Goal: Task Accomplishment & Management: Manage account settings

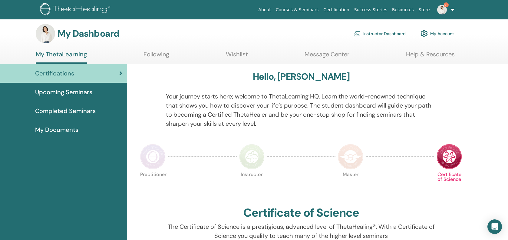
scroll to position [4, 0]
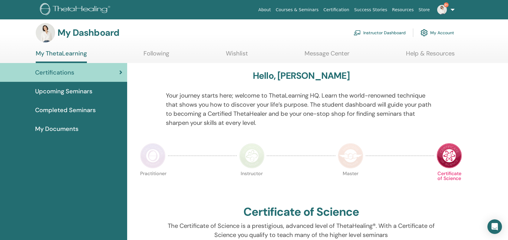
click at [384, 33] on link "Instructor Dashboard" at bounding box center [380, 32] width 52 height 13
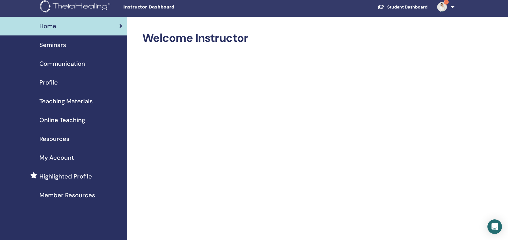
click at [50, 48] on span "Seminars" at bounding box center [52, 44] width 27 height 9
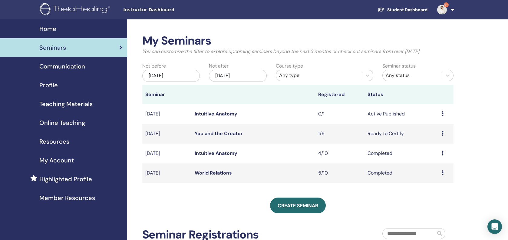
click at [442, 133] on icon at bounding box center [443, 133] width 2 height 5
click at [433, 157] on link "Attendees" at bounding box center [432, 156] width 23 height 6
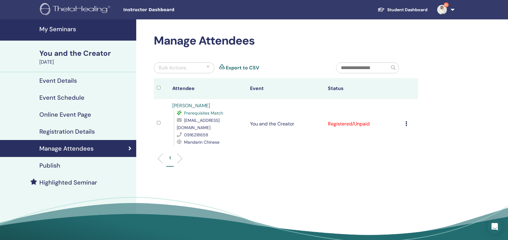
click at [407, 121] on icon at bounding box center [407, 123] width 2 height 5
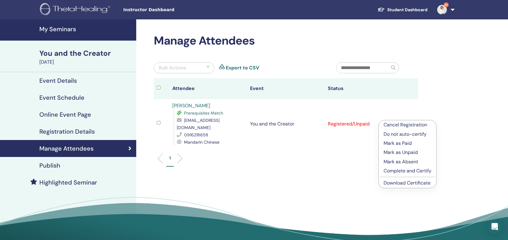
click at [422, 171] on p "Complete and Certify" at bounding box center [408, 170] width 48 height 7
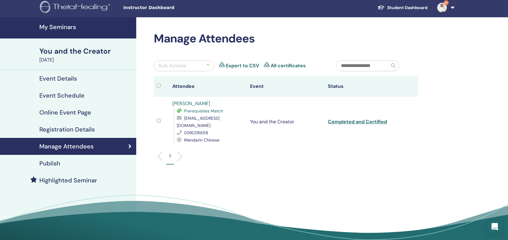
scroll to position [4, 0]
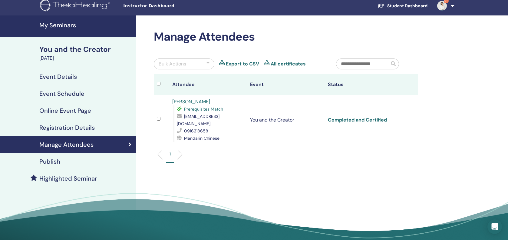
click at [58, 25] on h4 "My Seminars" at bounding box center [85, 25] width 93 height 7
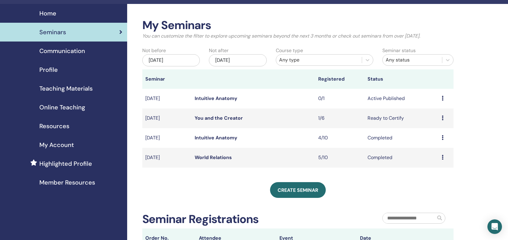
scroll to position [15, 0]
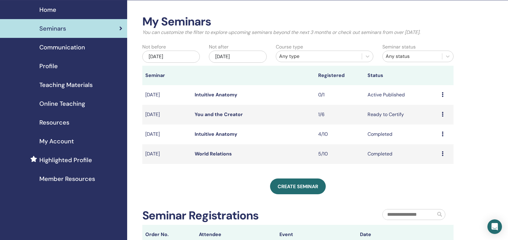
click at [443, 114] on icon at bounding box center [443, 114] width 2 height 5
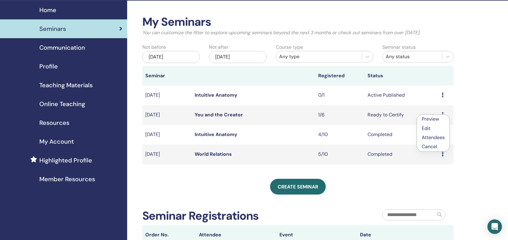
scroll to position [20, 0]
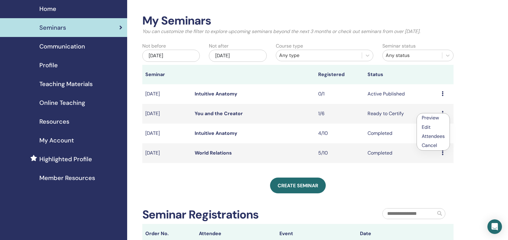
click at [439, 139] on link "Attendees" at bounding box center [433, 136] width 23 height 6
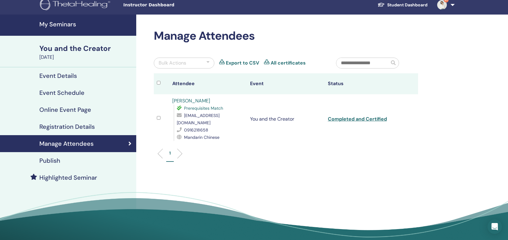
scroll to position [7, 0]
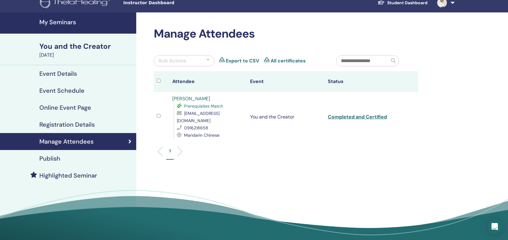
click at [369, 114] on link "Completed and Certified" at bounding box center [357, 117] width 59 height 6
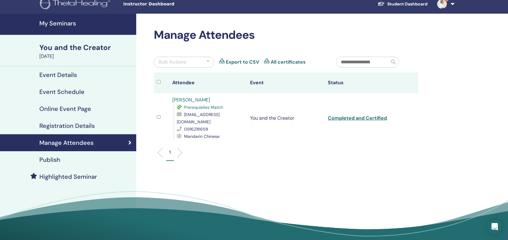
scroll to position [8, 0]
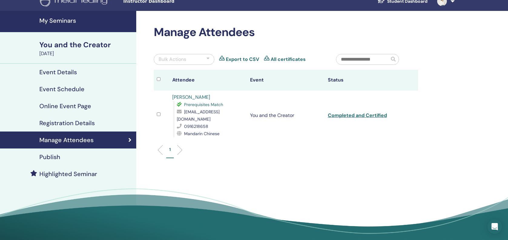
click at [68, 24] on h4 "My Seminars" at bounding box center [85, 20] width 93 height 7
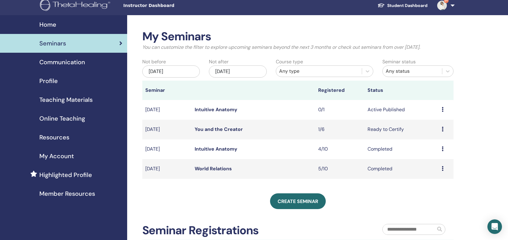
scroll to position [4, 0]
click at [443, 109] on icon at bounding box center [443, 109] width 2 height 5
click at [439, 132] on link "Attendees" at bounding box center [433, 132] width 23 height 6
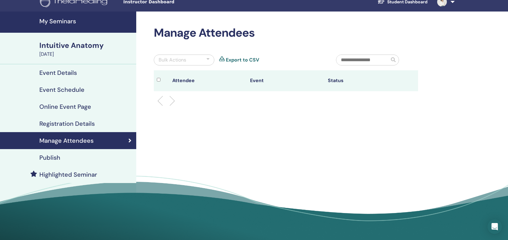
click at [64, 75] on h4 "Event Details" at bounding box center [58, 72] width 38 height 7
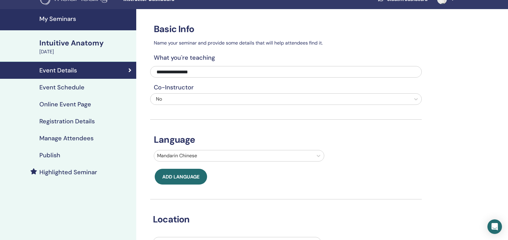
scroll to position [13, 0]
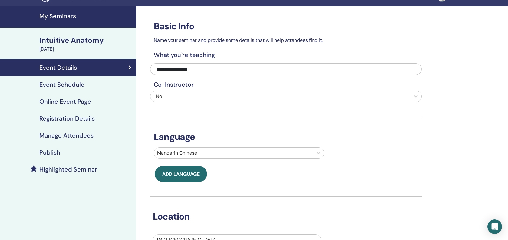
click at [74, 85] on h4 "Event Schedule" at bounding box center [61, 84] width 45 height 7
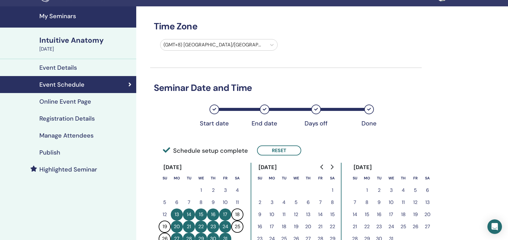
click at [71, 69] on h4 "Event Details" at bounding box center [58, 67] width 38 height 7
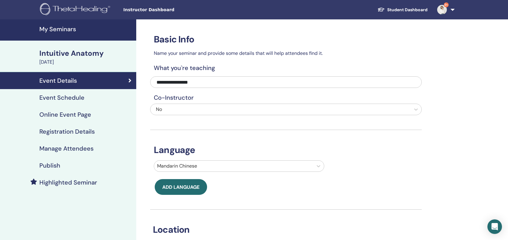
click at [80, 148] on h4 "Manage Attendees" at bounding box center [66, 148] width 54 height 7
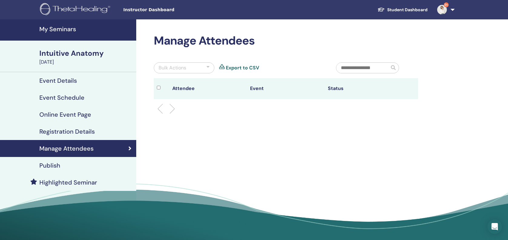
click at [82, 132] on h4 "Registration Details" at bounding box center [66, 131] width 55 height 7
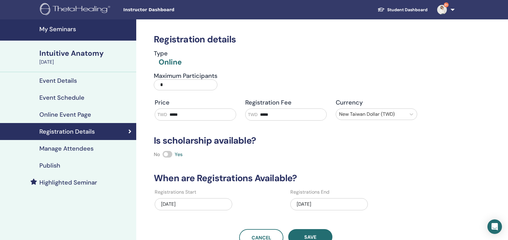
scroll to position [2, 0]
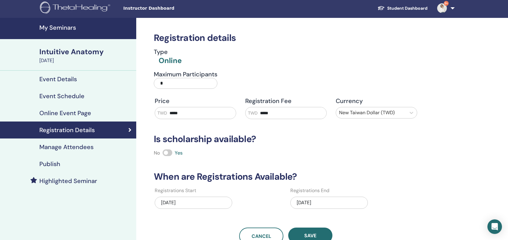
drag, startPoint x: 172, startPoint y: 78, endPoint x: 155, endPoint y: 75, distance: 16.8
click at [155, 78] on label "Maximum Participants *" at bounding box center [186, 82] width 64 height 22
click at [155, 78] on input "*" at bounding box center [186, 83] width 64 height 11
type input "**"
click at [314, 232] on button "Save" at bounding box center [310, 236] width 44 height 16
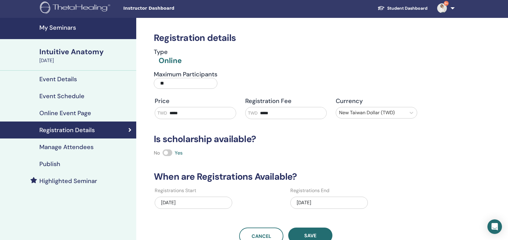
click at [89, 53] on div "Intuitive Anatomy" at bounding box center [85, 52] width 93 height 10
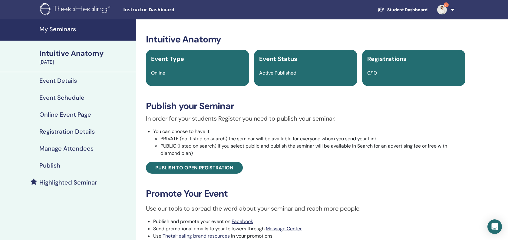
click at [443, 8] on img at bounding box center [443, 10] width 10 height 10
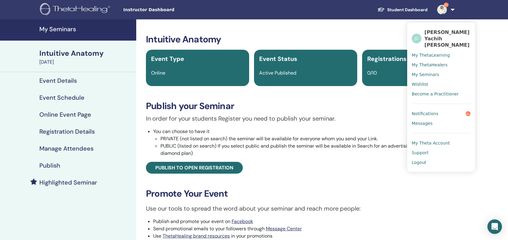
click at [463, 109] on link "Notifications 9+" at bounding box center [441, 114] width 59 height 10
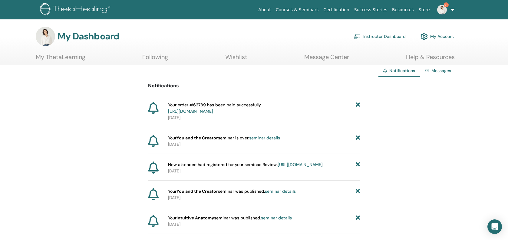
click at [64, 56] on link "My ThetaLearning" at bounding box center [61, 59] width 50 height 12
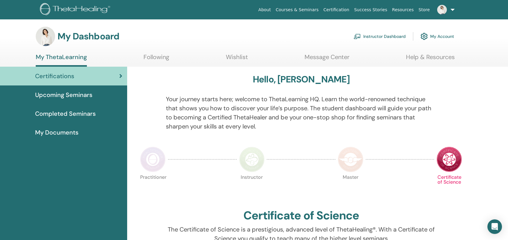
click at [390, 37] on link "Instructor Dashboard" at bounding box center [380, 36] width 52 height 13
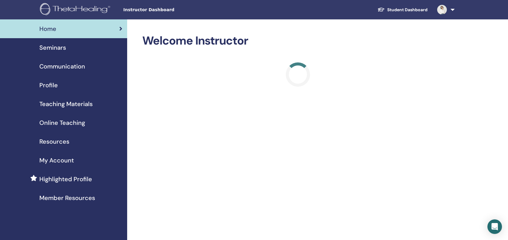
click at [389, 36] on h2 "Welcome Instructor" at bounding box center [298, 41] width 312 height 14
click at [62, 49] on span "Seminars" at bounding box center [52, 47] width 27 height 9
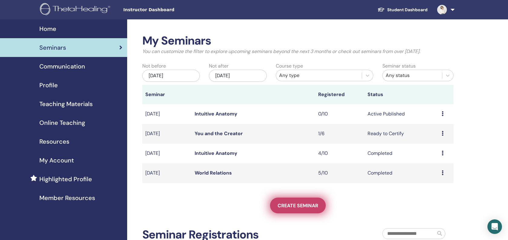
click at [307, 202] on span "Create seminar" at bounding box center [298, 205] width 41 height 6
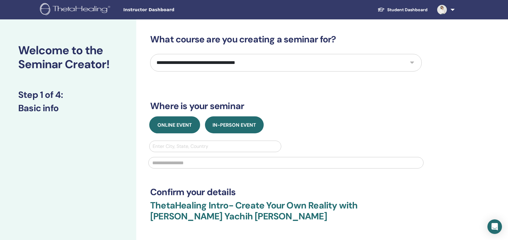
click at [182, 125] on span "Online Event" at bounding box center [175, 125] width 35 height 6
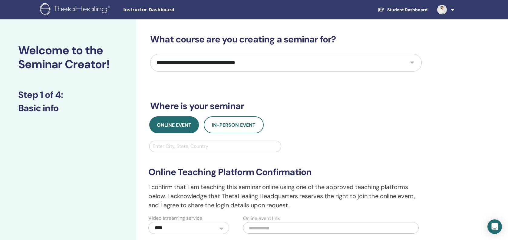
select select "****"
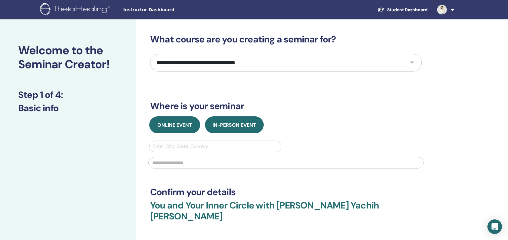
click at [174, 130] on button "Online Event" at bounding box center [174, 124] width 51 height 17
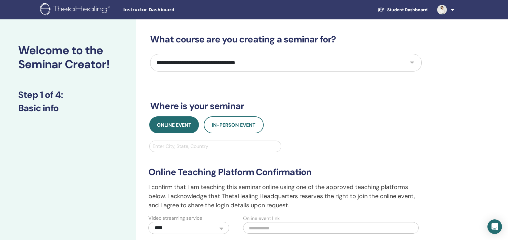
click at [185, 147] on div "Enter City, State, Country" at bounding box center [215, 146] width 125 height 7
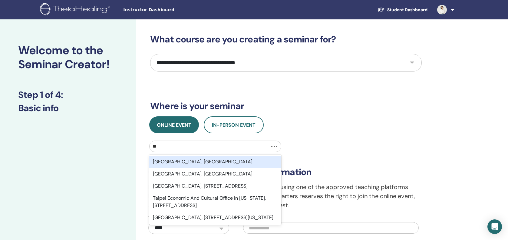
type input "*"
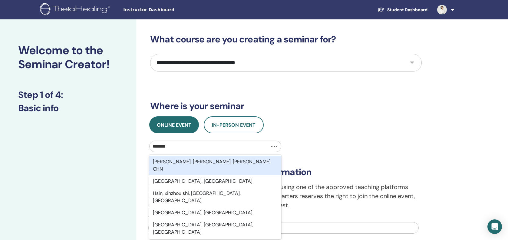
type input "********"
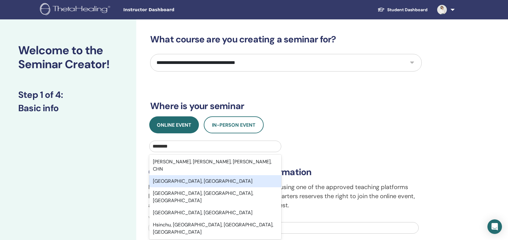
click at [188, 175] on div "[GEOGRAPHIC_DATA], [GEOGRAPHIC_DATA]" at bounding box center [215, 181] width 132 height 12
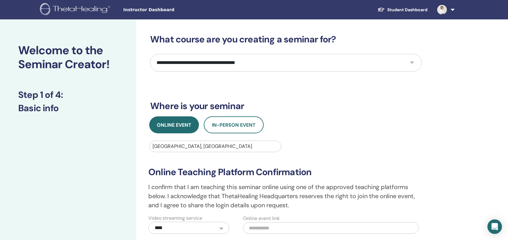
click at [144, 158] on div "**********" at bounding box center [305, 213] width 339 height 388
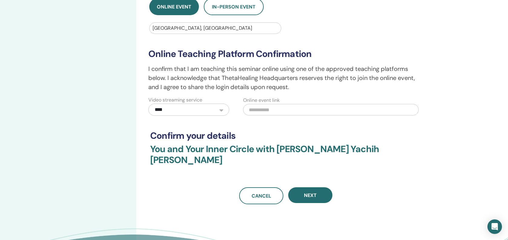
scroll to position [126, 0]
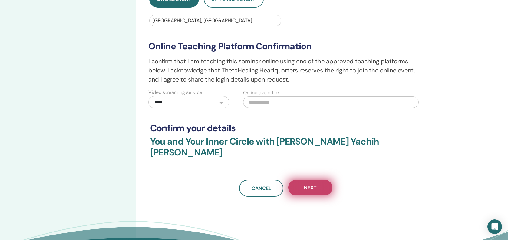
click at [307, 185] on span "Next" at bounding box center [310, 188] width 13 height 6
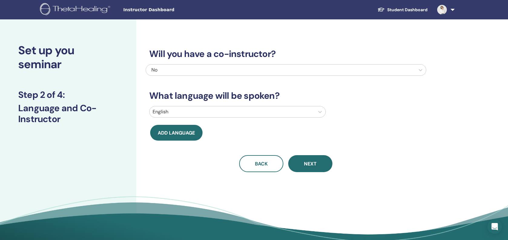
scroll to position [0, 0]
click at [194, 113] on div at bounding box center [232, 112] width 159 height 8
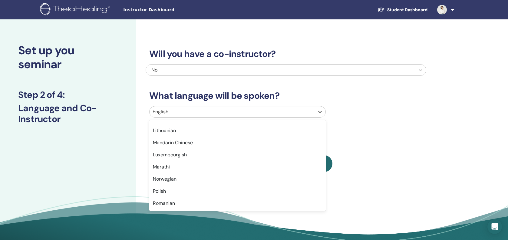
scroll to position [350, 0]
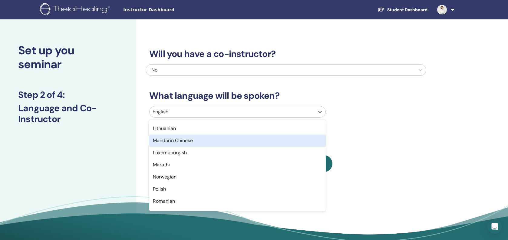
click at [194, 143] on div "Mandarin Chinese" at bounding box center [237, 141] width 177 height 12
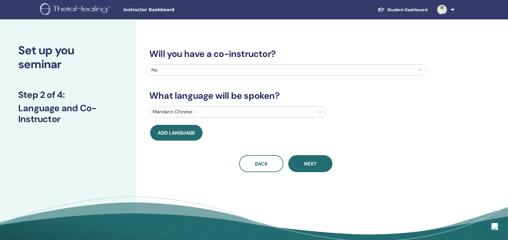
click at [265, 131] on div "Add language" at bounding box center [216, 133] width 140 height 16
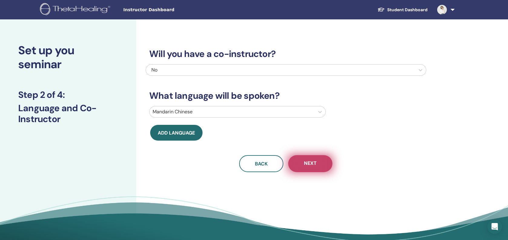
click at [318, 163] on button "Next" at bounding box center [310, 163] width 44 height 17
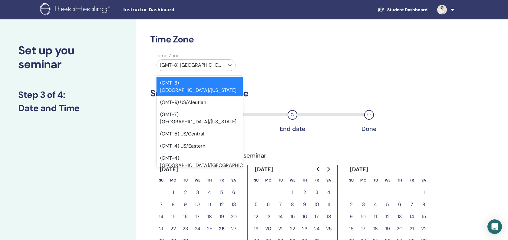
click at [219, 66] on div at bounding box center [191, 65] width 62 height 8
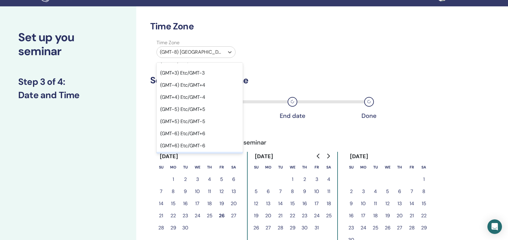
scroll to position [414, 0]
click at [195, 188] on div "(GMT+8) Etc/GMT-8" at bounding box center [200, 194] width 86 height 12
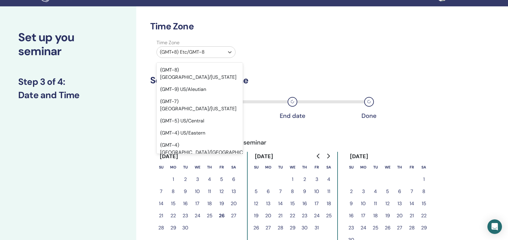
click at [215, 52] on div at bounding box center [191, 52] width 62 height 8
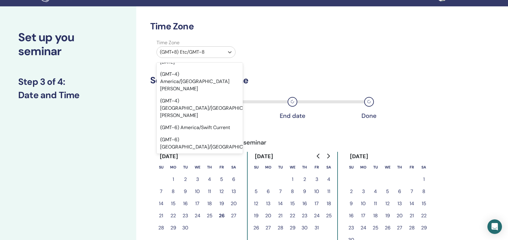
scroll to position [4482, 0]
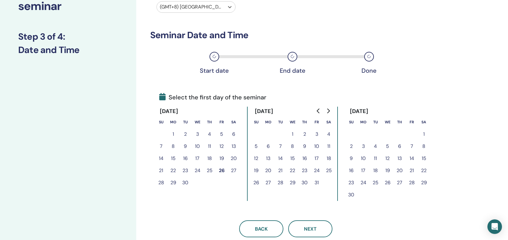
scroll to position [62, 0]
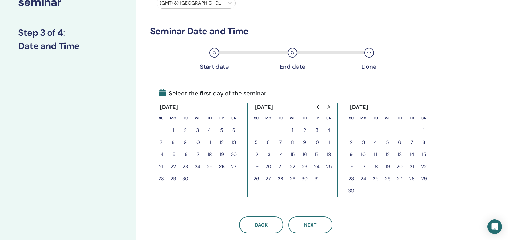
click at [331, 154] on button "18" at bounding box center [329, 154] width 12 height 12
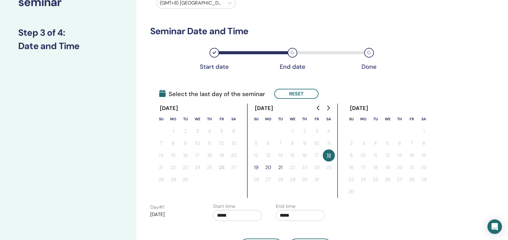
click at [258, 169] on button "19" at bounding box center [256, 168] width 12 height 12
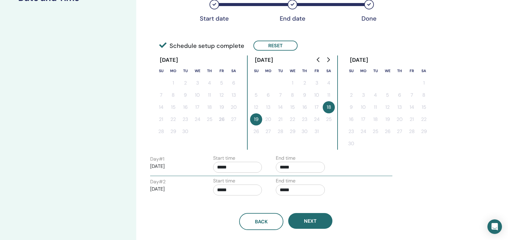
scroll to position [112, 0]
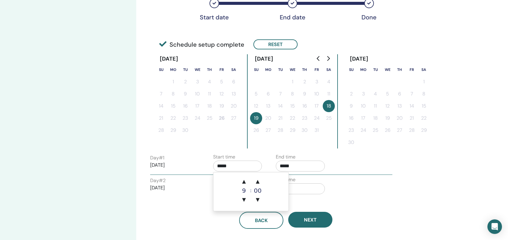
click at [233, 165] on input "*****" at bounding box center [237, 166] width 49 height 11
click at [244, 179] on span "▲" at bounding box center [244, 181] width 12 height 12
type input "*****"
click at [192, 168] on p "[DATE]" at bounding box center [174, 165] width 49 height 7
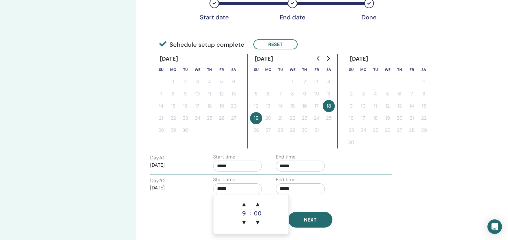
click at [225, 188] on input "*****" at bounding box center [237, 188] width 49 height 11
drag, startPoint x: 245, startPoint y: 203, endPoint x: 268, endPoint y: 186, distance: 28.6
click at [245, 202] on span "▲" at bounding box center [244, 204] width 12 height 12
type input "*****"
click at [301, 167] on input "*****" at bounding box center [300, 166] width 49 height 11
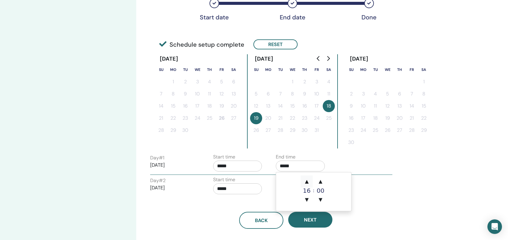
click at [309, 183] on span "▲" at bounding box center [307, 181] width 12 height 12
click at [322, 182] on span "▲" at bounding box center [321, 181] width 12 height 12
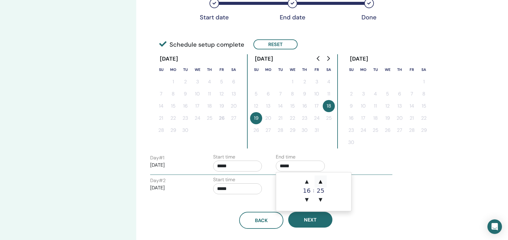
click at [322, 182] on span "▲" at bounding box center [321, 181] width 12 height 12
type input "*****"
click at [212, 203] on div "Back Next" at bounding box center [286, 213] width 281 height 32
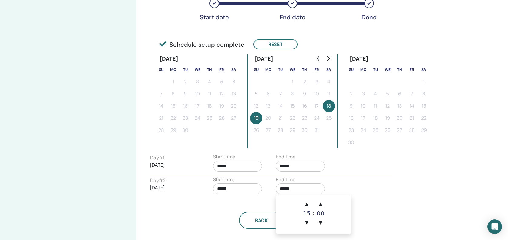
click at [308, 191] on input "*****" at bounding box center [300, 188] width 49 height 11
click at [308, 205] on span "▲" at bounding box center [307, 204] width 12 height 12
click at [321, 202] on span "▲" at bounding box center [321, 204] width 12 height 12
click at [321, 203] on span "▲" at bounding box center [321, 204] width 12 height 12
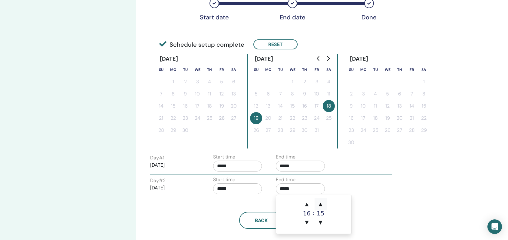
click at [321, 203] on span "▲" at bounding box center [321, 204] width 12 height 12
click at [322, 203] on span "▲" at bounding box center [321, 204] width 12 height 12
drag, startPoint x: 321, startPoint y: 223, endPoint x: 344, endPoint y: 218, distance: 24.1
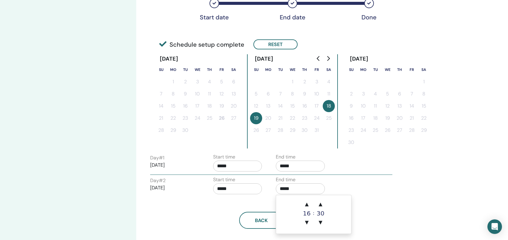
click at [321, 223] on span "▼" at bounding box center [321, 222] width 12 height 12
type input "*****"
click at [391, 211] on div "Back Next" at bounding box center [286, 213] width 281 height 32
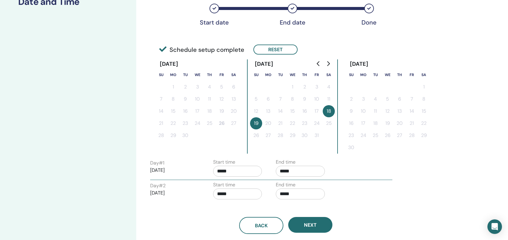
click at [292, 168] on input "*****" at bounding box center [300, 171] width 49 height 11
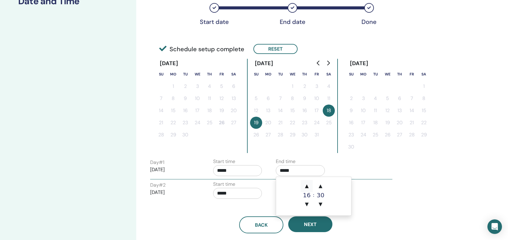
click at [308, 186] on span "▲" at bounding box center [307, 186] width 12 height 12
click at [322, 204] on span "▼" at bounding box center [321, 204] width 12 height 12
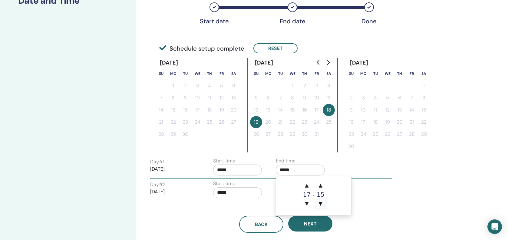
click at [322, 204] on span "▼" at bounding box center [321, 204] width 12 height 12
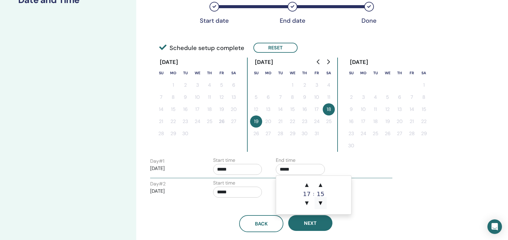
click at [322, 204] on span "▼" at bounding box center [321, 203] width 12 height 12
click at [321, 202] on span "▼" at bounding box center [321, 203] width 12 height 12
type input "*****"
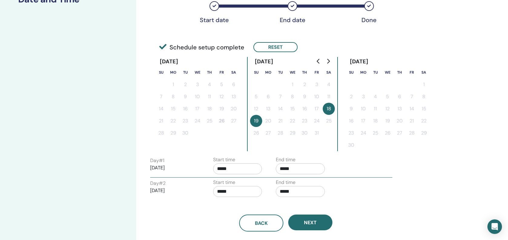
drag, startPoint x: 372, startPoint y: 192, endPoint x: 325, endPoint y: 193, distance: 47.3
click at [370, 192] on div "Day # 2 [DATE] Start time ***** End time *****" at bounding box center [271, 189] width 251 height 21
drag, startPoint x: 283, startPoint y: 192, endPoint x: 288, endPoint y: 192, distance: 4.9
click at [285, 192] on input "*****" at bounding box center [300, 191] width 49 height 11
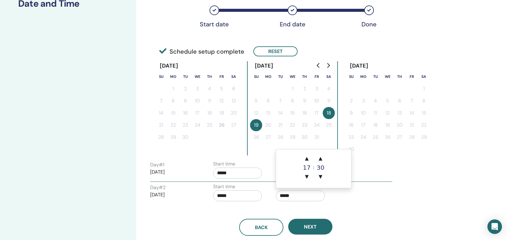
drag, startPoint x: 308, startPoint y: 158, endPoint x: 323, endPoint y: 171, distance: 19.8
click at [308, 158] on span "▲" at bounding box center [307, 158] width 12 height 12
click at [322, 175] on span "▼" at bounding box center [321, 177] width 12 height 12
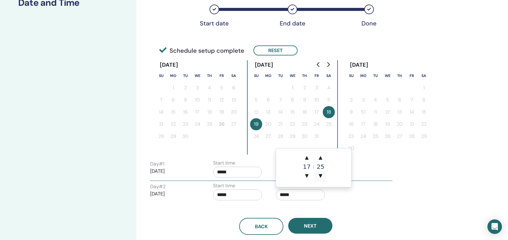
click at [322, 175] on span "▼" at bounding box center [321, 176] width 12 height 12
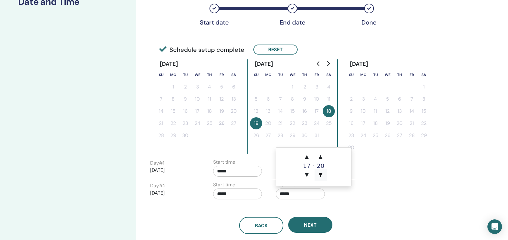
click at [322, 175] on span "▼" at bounding box center [321, 175] width 12 height 12
click at [321, 173] on span "▼" at bounding box center [321, 175] width 12 height 12
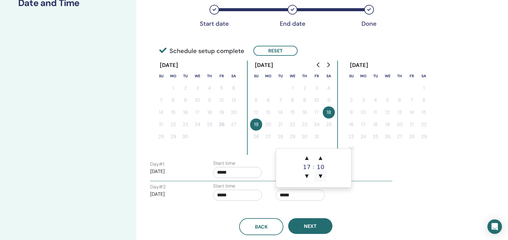
click at [321, 173] on span "▼" at bounding box center [321, 176] width 12 height 12
type input "*****"
click at [365, 218] on div "Back Next" at bounding box center [286, 226] width 281 height 17
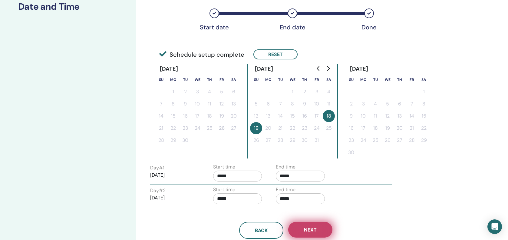
click at [311, 229] on span "Next" at bounding box center [310, 230] width 13 height 6
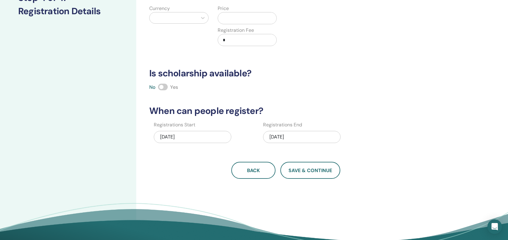
scroll to position [94, 0]
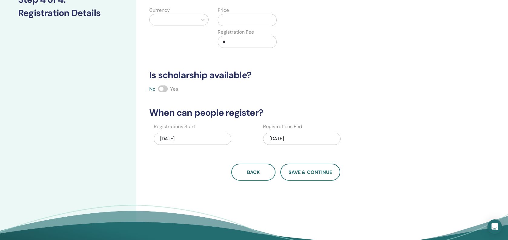
click at [298, 138] on div "[DATE]" at bounding box center [302, 139] width 78 height 12
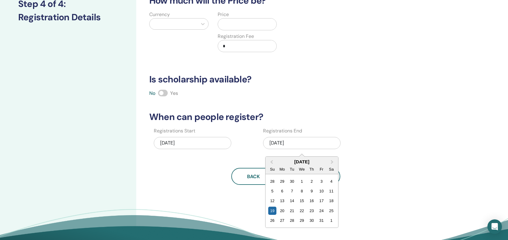
scroll to position [89, 0]
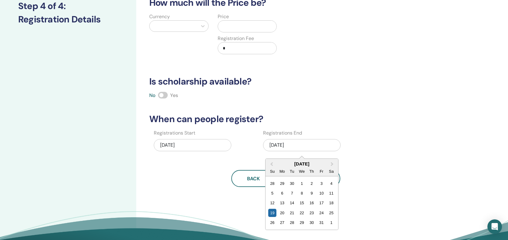
click at [324, 202] on div "17" at bounding box center [322, 203] width 8 height 8
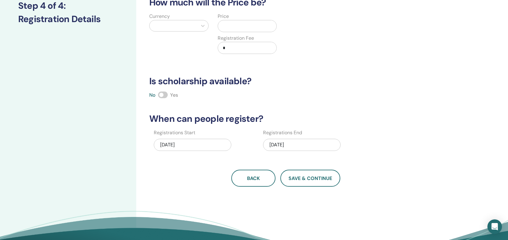
drag, startPoint x: 382, startPoint y: 118, endPoint x: 374, endPoint y: 112, distance: 10.2
click at [382, 118] on h3 "When can people register?" at bounding box center [286, 118] width 281 height 11
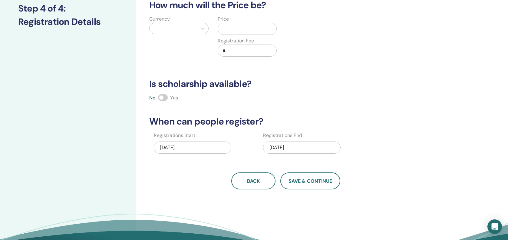
click at [197, 28] on div at bounding box center [174, 28] width 48 height 11
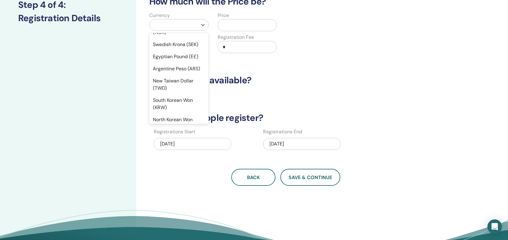
scroll to position [475, 0]
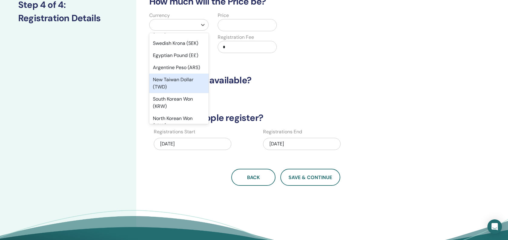
click at [175, 82] on div "New Taiwan Dollar (TWD)" at bounding box center [178, 83] width 59 height 19
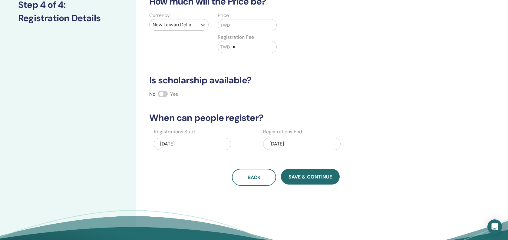
click at [296, 74] on div "How many people can attend? Number of Seats * How much will the Price be? Curre…" at bounding box center [286, 65] width 281 height 242
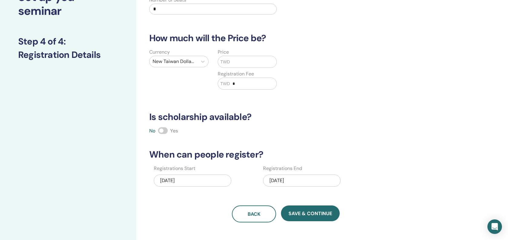
scroll to position [53, 0]
click at [235, 62] on input "text" at bounding box center [253, 62] width 47 height 12
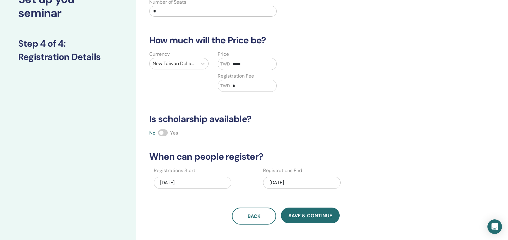
type input "*****"
click at [250, 86] on input "*" at bounding box center [253, 86] width 47 height 12
type input "****"
click at [349, 86] on div "Currency New Taiwan Dollar (TWD) Price TWD ***** Registration Fee TWD ****" at bounding box center [281, 75] width 281 height 48
drag, startPoint x: 316, startPoint y: 104, endPoint x: 305, endPoint y: 105, distance: 11.2
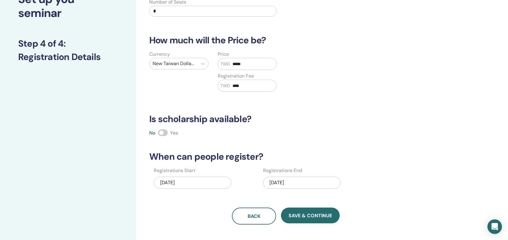
click at [316, 104] on div "How many people can attend? Number of Seats * How much will the Price be? Curre…" at bounding box center [286, 104] width 281 height 242
drag, startPoint x: 165, startPoint y: 133, endPoint x: 225, endPoint y: 132, distance: 60.6
click at [165, 133] on span at bounding box center [163, 132] width 10 height 7
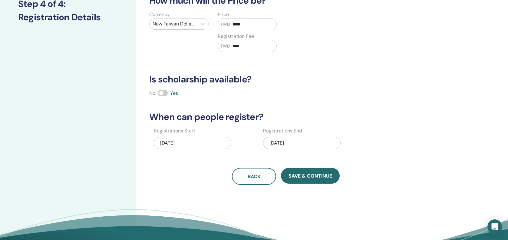
scroll to position [105, 0]
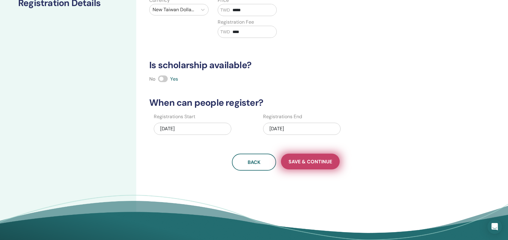
click at [319, 158] on span "Save & Continue" at bounding box center [311, 161] width 44 height 6
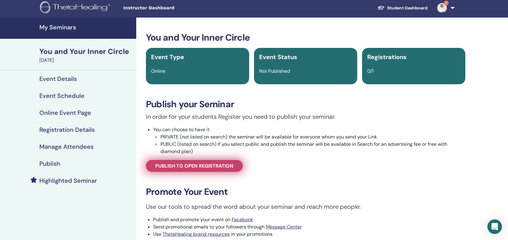
click at [219, 167] on span "Publish to open registration" at bounding box center [194, 166] width 78 height 6
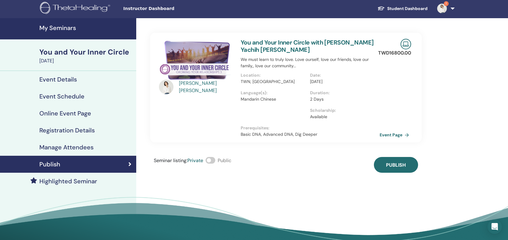
scroll to position [1, 0]
click at [217, 157] on div "Seminar listing : Private Public" at bounding box center [193, 165] width 78 height 16
click at [212, 157] on span at bounding box center [211, 160] width 10 height 7
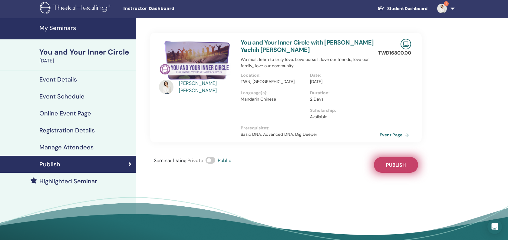
click at [400, 162] on span "Publish" at bounding box center [396, 165] width 20 height 6
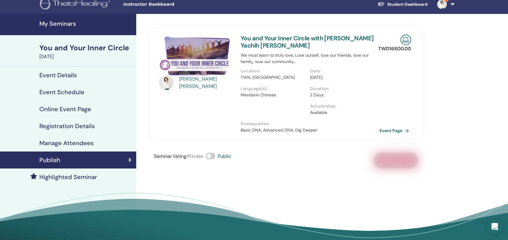
scroll to position [6, 0]
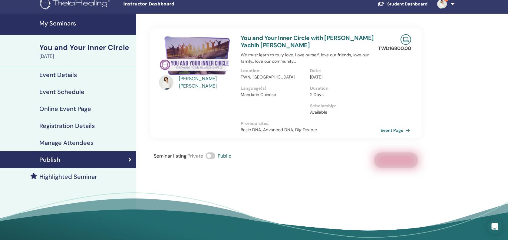
click at [392, 126] on link "Event Page" at bounding box center [397, 130] width 32 height 9
